Goal: Task Accomplishment & Management: Manage account settings

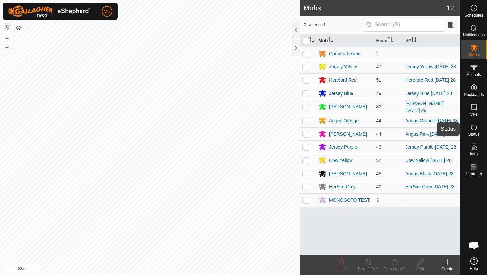
click at [474, 126] on icon at bounding box center [474, 127] width 8 height 8
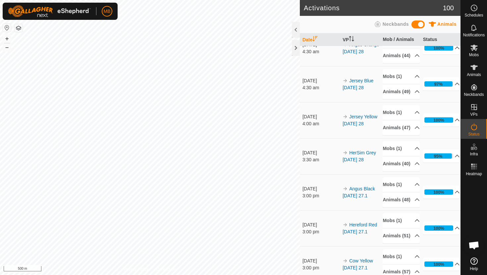
scroll to position [234, 0]
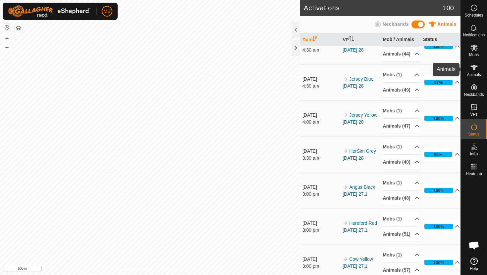
click at [472, 67] on icon at bounding box center [473, 67] width 7 height 5
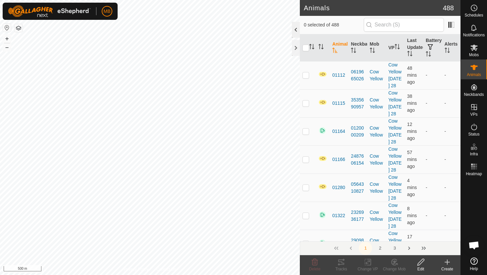
click at [296, 31] on div at bounding box center [296, 30] width 8 height 16
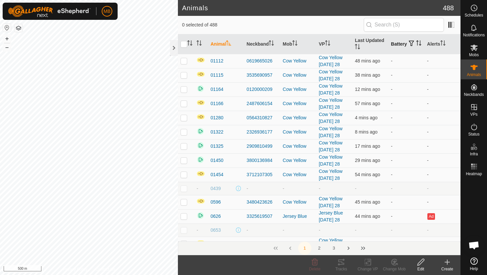
click at [416, 46] on icon "Activate to sort" at bounding box center [418, 42] width 5 height 5
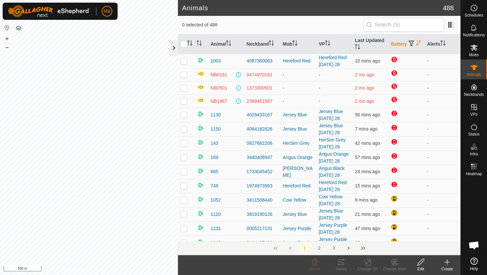
click at [175, 47] on div at bounding box center [174, 48] width 8 height 16
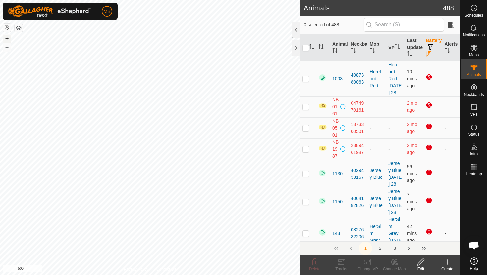
click at [9, 40] on button "+" at bounding box center [7, 39] width 8 height 8
click at [55, 10] on div "MB Schedules Notifications Mobs Animals Neckbands VPs Status Infra Heatmap Help…" at bounding box center [243, 137] width 487 height 275
